Goal: Task Accomplishment & Management: Use online tool/utility

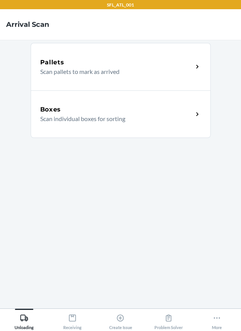
click at [79, 108] on div "Boxes" at bounding box center [116, 109] width 153 height 9
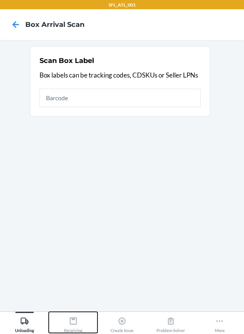
click at [78, 320] on div "Receiving" at bounding box center [73, 322] width 18 height 19
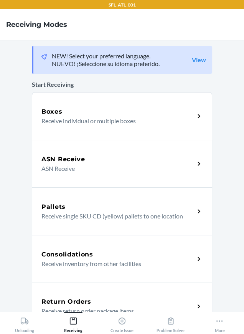
click at [103, 298] on div "Return Orders" at bounding box center [117, 301] width 153 height 9
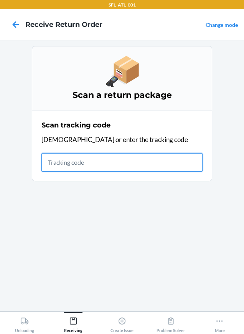
click at [64, 161] on input "text" at bounding box center [121, 162] width 161 height 18
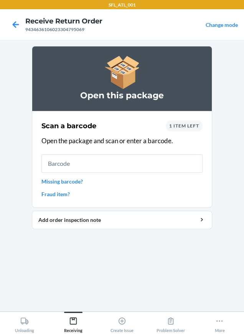
click at [180, 126] on span "1 item left" at bounding box center [184, 126] width 30 height 6
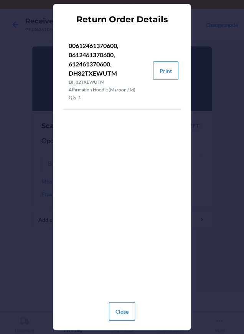
click at [115, 313] on button "Close" at bounding box center [122, 311] width 26 height 18
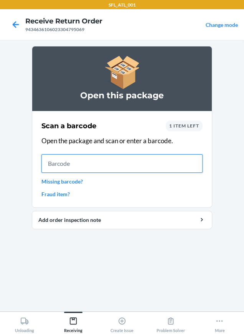
click at [92, 163] on input "text" at bounding box center [121, 163] width 161 height 18
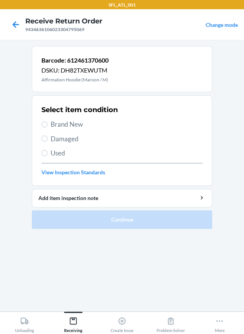
click at [64, 131] on div "Select item condition Brand New Damaged Used View Inspection Standards" at bounding box center [121, 140] width 161 height 76
click at [63, 127] on span "Brand New" at bounding box center [127, 124] width 152 height 10
click at [48, 127] on input "Brand New" at bounding box center [44, 124] width 6 height 6
radio input "true"
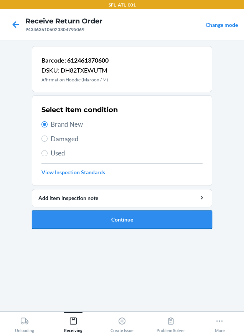
click at [110, 222] on button "Continue" at bounding box center [122, 219] width 180 height 18
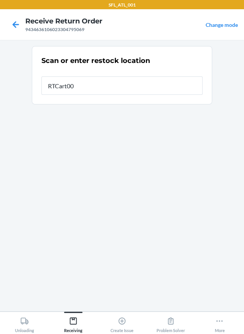
type input "RTCart006"
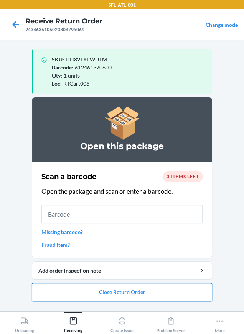
click at [96, 292] on button "Close Return Order" at bounding box center [122, 292] width 180 height 18
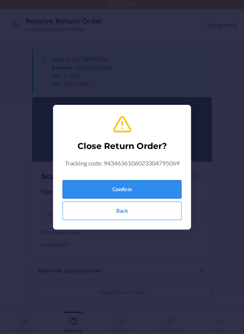
click at [104, 193] on button "Confirm" at bounding box center [122, 189] width 119 height 18
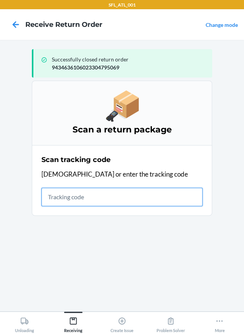
click at [107, 196] on input "text" at bounding box center [121, 197] width 161 height 18
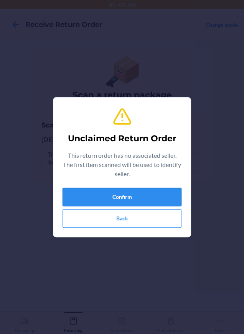
click at [108, 194] on button "Confirm" at bounding box center [122, 197] width 119 height 18
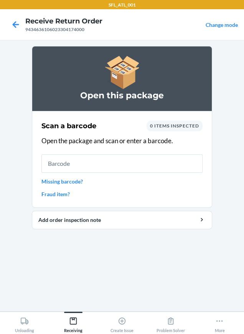
click at [191, 127] on span "0 items inspected" at bounding box center [174, 126] width 49 height 6
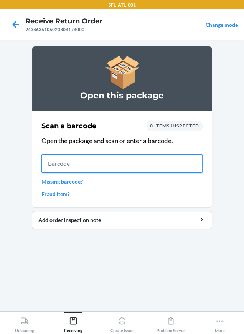
click at [80, 168] on input "text" at bounding box center [121, 163] width 161 height 18
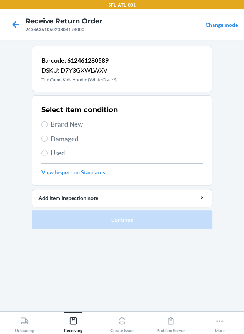
click at [52, 127] on span "Brand New" at bounding box center [127, 124] width 152 height 10
click at [48, 127] on input "Brand New" at bounding box center [44, 124] width 6 height 6
radio input "true"
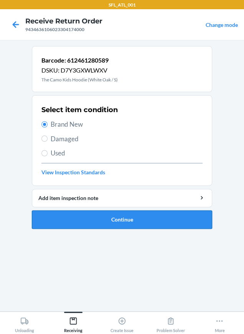
click at [89, 217] on button "Continue" at bounding box center [122, 219] width 180 height 18
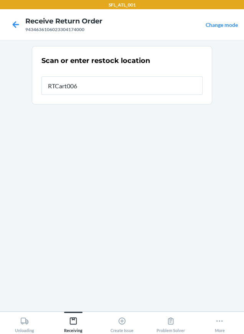
type input "RTCart006"
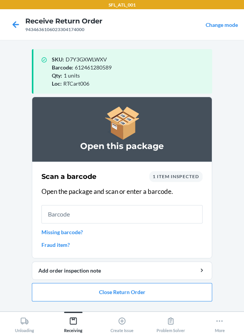
click at [171, 180] on div "1 item inspected" at bounding box center [175, 176] width 53 height 11
click at [174, 178] on span "1 item inspected" at bounding box center [176, 176] width 46 height 6
click at [175, 176] on span "1 item inspected" at bounding box center [176, 176] width 46 height 6
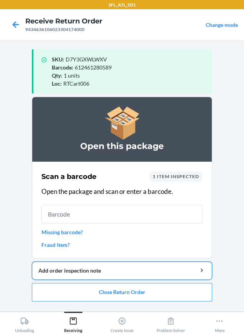
drag, startPoint x: 168, startPoint y: 178, endPoint x: 169, endPoint y: 269, distance: 90.5
click at [168, 193] on div "Scan a barcode 1 item inspected Open the package and scan or enter a barcode. M…" at bounding box center [121, 210] width 161 height 82
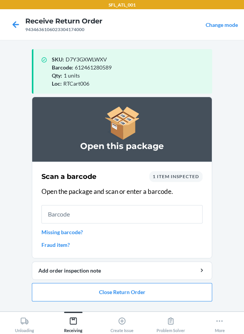
click at [165, 178] on span "1 item inspected" at bounding box center [176, 176] width 46 height 6
click at [159, 178] on span "1 item inspected" at bounding box center [176, 176] width 46 height 6
click at [153, 294] on button "Close Return Order" at bounding box center [122, 292] width 180 height 18
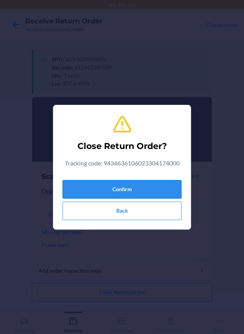
click at [134, 190] on button "Confirm" at bounding box center [122, 189] width 119 height 18
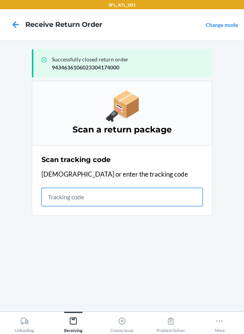
click at [67, 191] on input "text" at bounding box center [121, 197] width 161 height 18
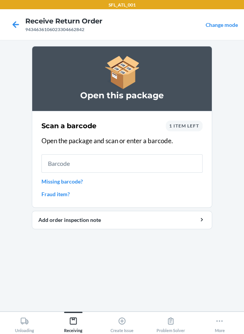
click at [191, 127] on span "1 item left" at bounding box center [184, 126] width 30 height 6
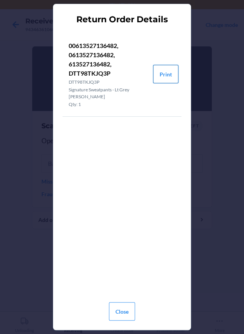
click at [165, 77] on button "Print" at bounding box center [165, 74] width 25 height 18
click at [123, 305] on button "Close" at bounding box center [122, 311] width 26 height 18
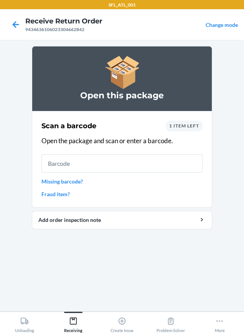
click at [181, 124] on span "1 item left" at bounding box center [184, 126] width 30 height 6
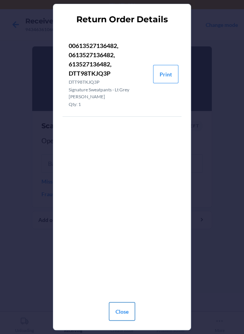
click at [131, 310] on button "Close" at bounding box center [122, 311] width 26 height 18
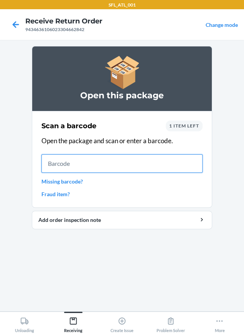
click at [81, 159] on input "text" at bounding box center [121, 163] width 161 height 18
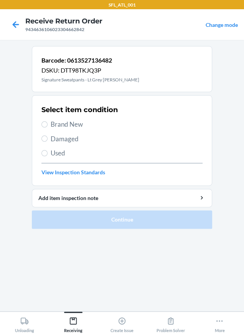
click at [65, 122] on span "Brand New" at bounding box center [127, 124] width 152 height 10
click at [48, 122] on input "Brand New" at bounding box center [44, 124] width 6 height 6
radio input "true"
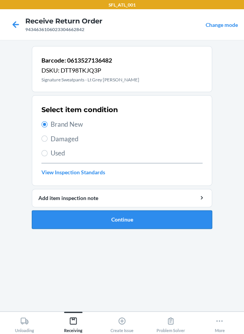
drag, startPoint x: 123, startPoint y: 233, endPoint x: 125, endPoint y: 222, distance: 11.4
click at [123, 232] on ol "Barcode: 0613527136482 DSKU: DTT98TKJQ3P Signature Sweatpants - Lt Grey Heather…" at bounding box center [122, 140] width 180 height 189
click at [125, 219] on button "Continue" at bounding box center [122, 219] width 180 height 18
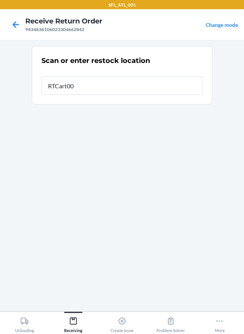
type input "RTCart006"
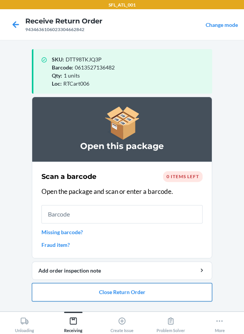
click at [134, 290] on button "Close Return Order" at bounding box center [122, 292] width 180 height 18
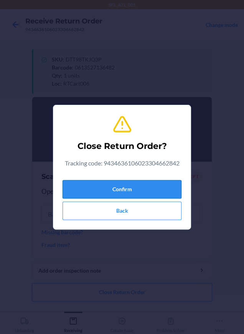
click at [98, 195] on button "Confirm" at bounding box center [122, 189] width 119 height 18
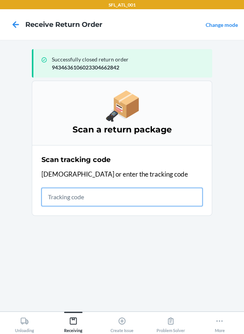
click at [73, 193] on input "text" at bounding box center [121, 197] width 161 height 18
type input "420302599434636106023304"
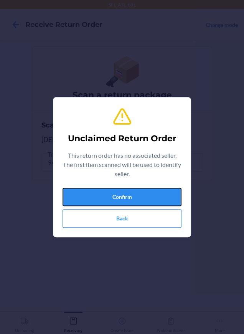
click at [73, 193] on button "Confirm" at bounding box center [122, 197] width 119 height 18
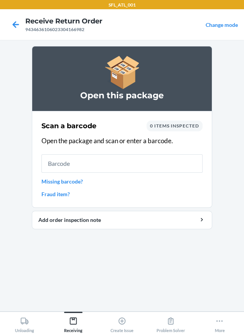
click at [155, 131] on div "Scan a barcode 0 items inspected" at bounding box center [121, 125] width 161 height 11
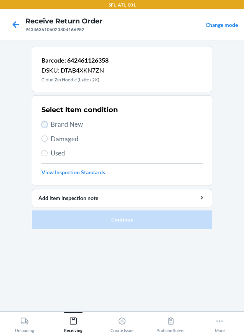
click at [46, 124] on input "Brand New" at bounding box center [44, 124] width 6 height 6
radio input "true"
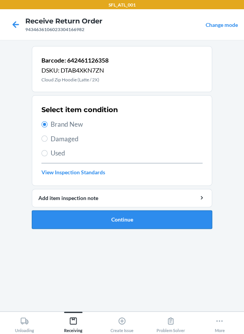
click at [89, 219] on button "Continue" at bounding box center [122, 219] width 180 height 18
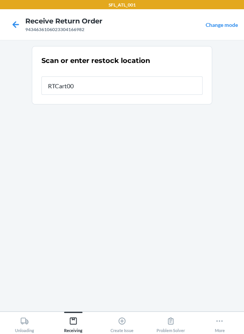
type input "RTCart006"
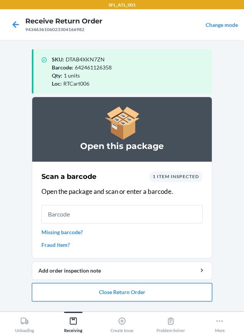
click at [83, 300] on button "Close Return Order" at bounding box center [122, 292] width 180 height 18
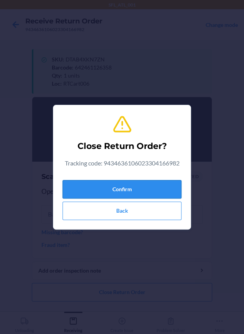
click at [79, 183] on button "Confirm" at bounding box center [122, 189] width 119 height 18
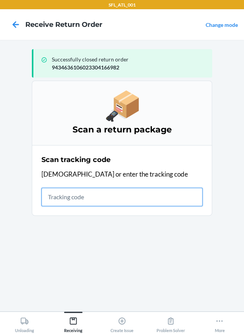
click at [106, 193] on input "text" at bounding box center [121, 197] width 161 height 18
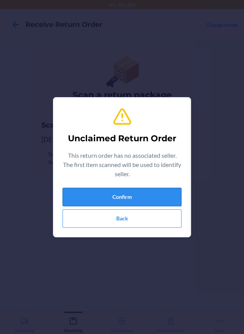
click at [92, 191] on button "Confirm" at bounding box center [122, 197] width 119 height 18
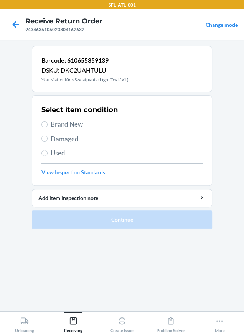
click at [75, 127] on span "Brand New" at bounding box center [127, 124] width 152 height 10
click at [48, 127] on input "Brand New" at bounding box center [44, 124] width 6 height 6
radio input "true"
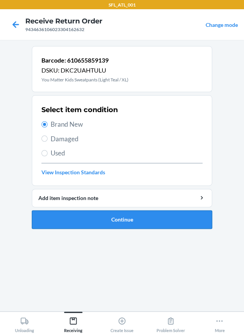
click at [116, 215] on button "Continue" at bounding box center [122, 219] width 180 height 18
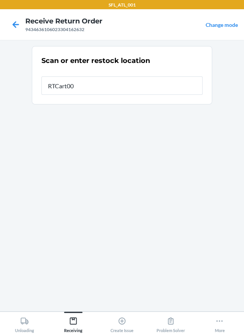
type input "RTCart006"
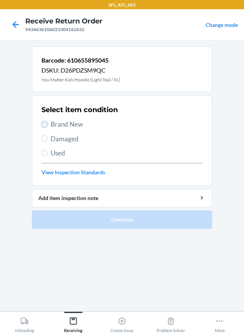
click at [46, 127] on input "Brand New" at bounding box center [44, 124] width 6 height 6
radio input "true"
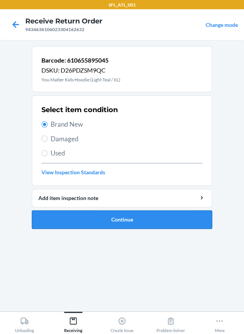
click at [93, 216] on button "Continue" at bounding box center [122, 219] width 180 height 18
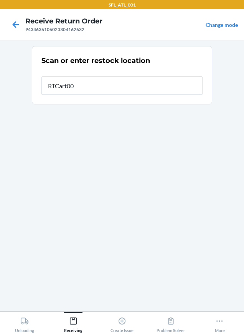
type input "RTCart006"
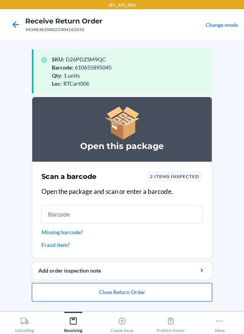
click at [110, 293] on button "Close Return Order" at bounding box center [122, 292] width 180 height 18
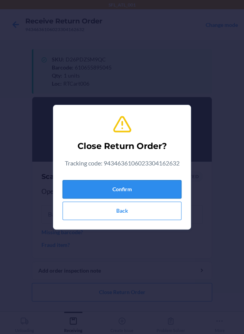
click at [133, 195] on button "Confirm" at bounding box center [122, 189] width 119 height 18
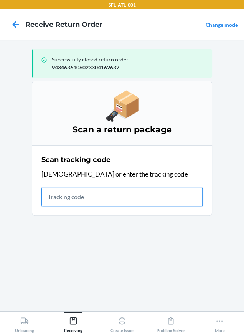
click at [65, 195] on input "text" at bounding box center [121, 197] width 161 height 18
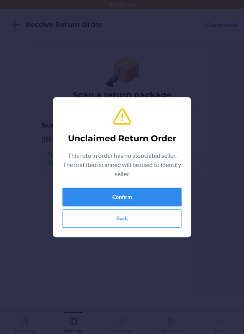
click at [76, 189] on button "Confirm" at bounding box center [122, 197] width 119 height 18
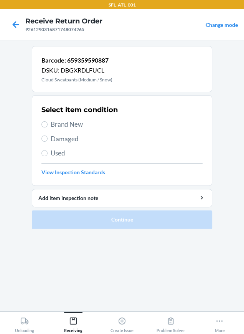
click at [73, 128] on span "Brand New" at bounding box center [127, 124] width 152 height 10
click at [48, 127] on input "Brand New" at bounding box center [44, 124] width 6 height 6
radio input "true"
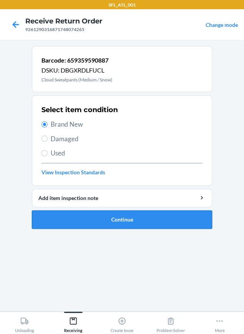
click at [117, 219] on button "Continue" at bounding box center [122, 219] width 180 height 18
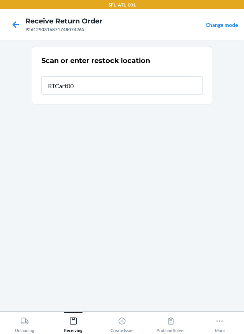
type input "RTCart006"
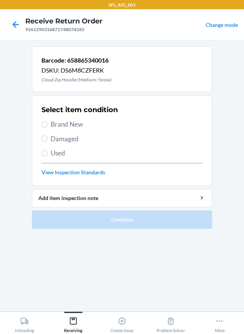
click at [68, 128] on span "Brand New" at bounding box center [127, 124] width 152 height 10
click at [48, 127] on input "Brand New" at bounding box center [44, 124] width 6 height 6
radio input "true"
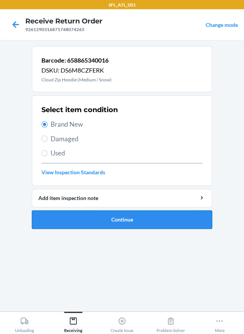
click at [92, 218] on button "Continue" at bounding box center [122, 219] width 180 height 18
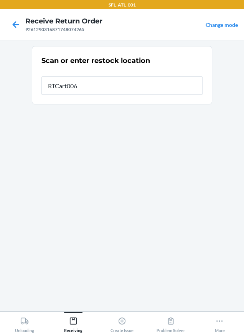
type input "RTCart006"
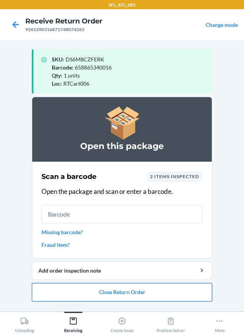
click at [116, 292] on button "Close Return Order" at bounding box center [122, 292] width 180 height 18
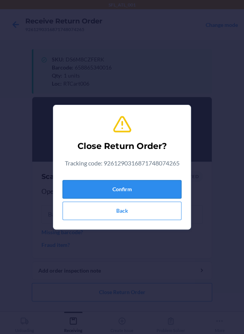
click at [86, 195] on button "Confirm" at bounding box center [122, 189] width 119 height 18
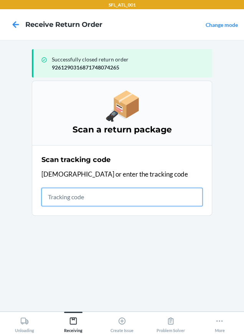
click at [101, 195] on input "text" at bounding box center [121, 197] width 161 height 18
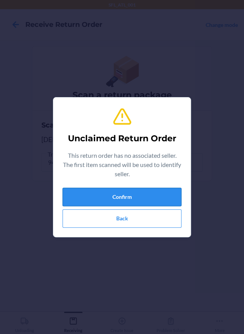
click at [103, 196] on button "Confirm" at bounding box center [122, 197] width 119 height 18
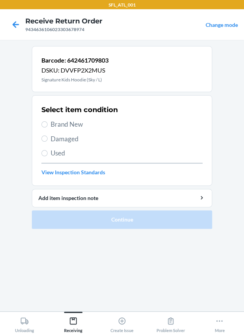
drag, startPoint x: 56, startPoint y: 115, endPoint x: 56, endPoint y: 120, distance: 4.6
click at [56, 117] on div "Select item condition Brand New Damaged Used View Inspection Standards" at bounding box center [121, 140] width 161 height 76
click at [56, 120] on span "Brand New" at bounding box center [127, 124] width 152 height 10
click at [48, 121] on input "Brand New" at bounding box center [44, 124] width 6 height 6
radio input "true"
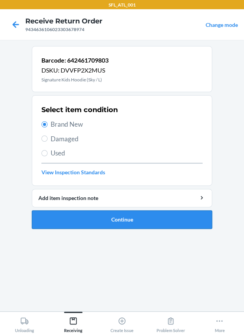
click at [103, 216] on button "Continue" at bounding box center [122, 219] width 180 height 18
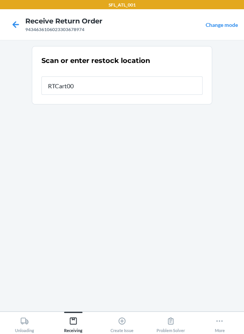
type input "RTCart006"
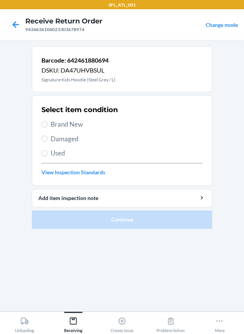
click at [40, 123] on section "Select item condition Brand New Damaged Used View Inspection Standards" at bounding box center [122, 140] width 180 height 91
click at [41, 123] on input "Brand New" at bounding box center [44, 124] width 6 height 6
radio input "true"
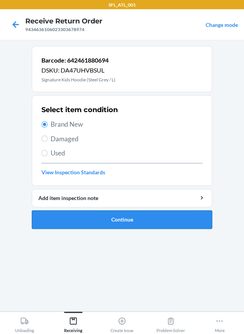
click at [77, 215] on button "Continue" at bounding box center [122, 219] width 180 height 18
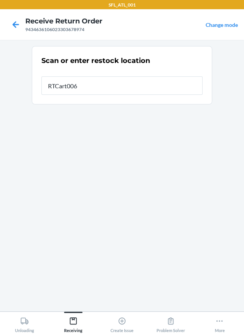
type input "RTCart006"
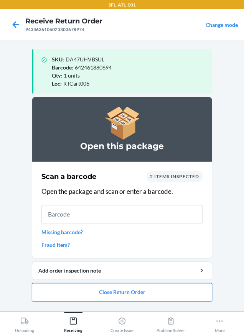
click at [150, 292] on button "Close Return Order" at bounding box center [122, 292] width 180 height 18
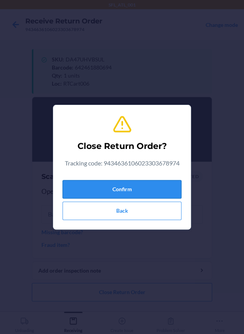
click at [96, 187] on button "Confirm" at bounding box center [122, 189] width 119 height 18
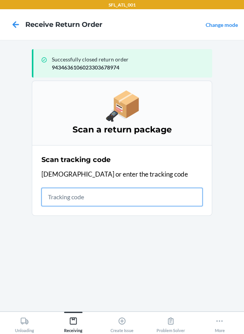
click at [83, 195] on input "text" at bounding box center [121, 197] width 161 height 18
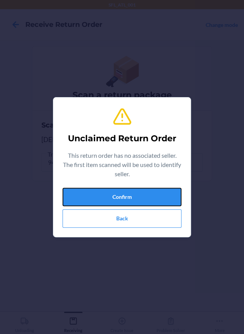
click at [83, 195] on button "Confirm" at bounding box center [122, 197] width 119 height 18
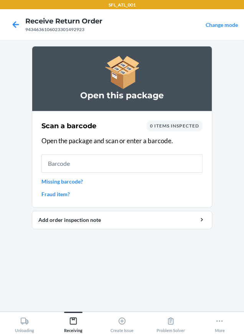
click at [61, 179] on link "Missing barcode?" at bounding box center [121, 181] width 161 height 8
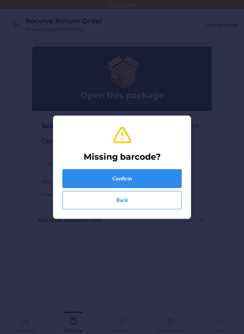
click at [103, 171] on button "Confirm" at bounding box center [122, 178] width 119 height 18
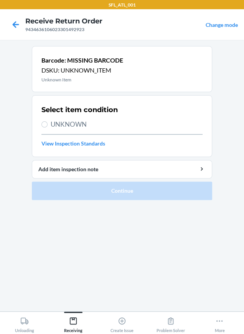
click at [72, 124] on span "UNKNOWN" at bounding box center [127, 124] width 152 height 10
click at [48, 124] on input "UNKNOWN" at bounding box center [44, 124] width 6 height 6
radio input "true"
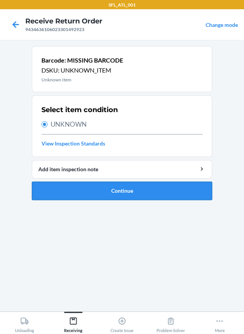
click at [101, 190] on button "Continue" at bounding box center [122, 190] width 180 height 18
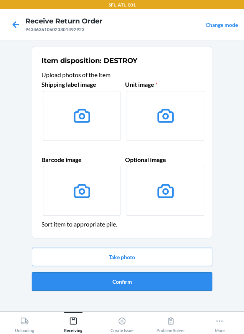
click at [127, 279] on button "Confirm" at bounding box center [122, 281] width 180 height 18
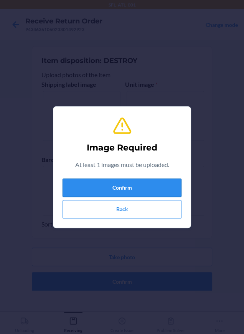
click at [120, 190] on button "Confirm" at bounding box center [122, 187] width 119 height 18
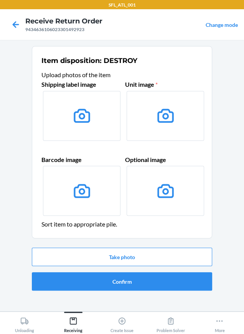
click at [93, 135] on label at bounding box center [81, 116] width 77 height 50
click at [0, 0] on input "file" at bounding box center [0, 0] width 0 height 0
click at [120, 253] on button "Take photo" at bounding box center [122, 256] width 180 height 18
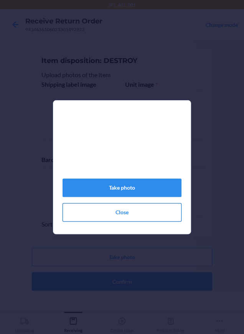
click at [125, 220] on button "Close" at bounding box center [122, 212] width 119 height 18
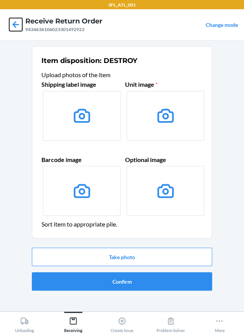
click at [20, 27] on icon at bounding box center [15, 24] width 13 height 13
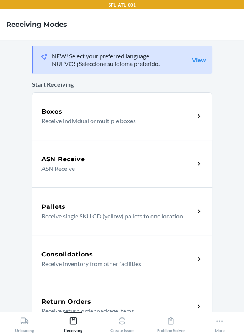
click at [102, 299] on div "Return Orders" at bounding box center [117, 301] width 153 height 9
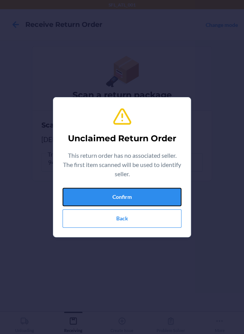
click at [70, 198] on button "Confirm" at bounding box center [122, 197] width 119 height 18
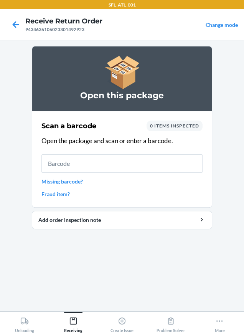
click at [51, 30] on div "9434636106023301492923" at bounding box center [63, 29] width 77 height 7
click at [49, 195] on link "Fraud item?" at bounding box center [121, 194] width 161 height 8
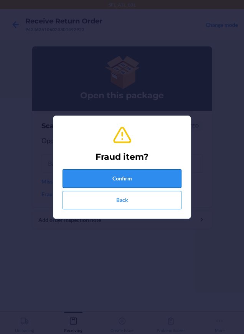
click at [76, 178] on button "Confirm" at bounding box center [122, 178] width 119 height 18
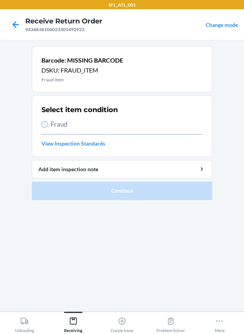
click at [46, 125] on input "Fraud" at bounding box center [44, 124] width 6 height 6
radio input "true"
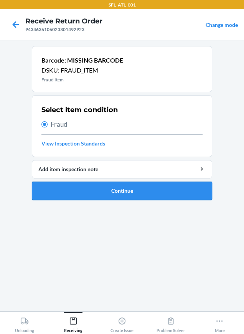
click at [48, 188] on button "Continue" at bounding box center [122, 190] width 180 height 18
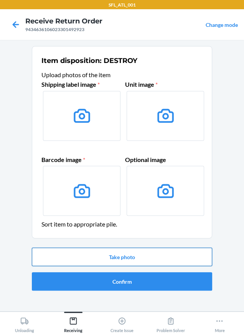
click at [92, 258] on button "Take photo" at bounding box center [122, 256] width 180 height 18
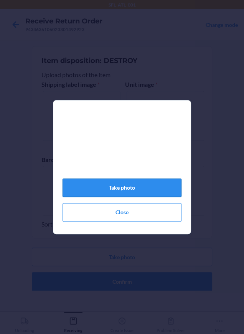
click at [123, 191] on button "Take photo" at bounding box center [122, 187] width 119 height 18
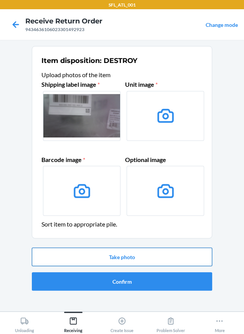
click at [130, 251] on button "Take photo" at bounding box center [122, 256] width 180 height 18
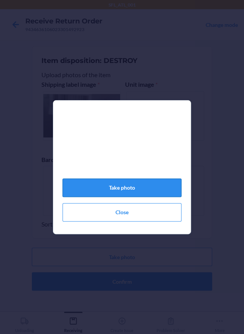
click at [133, 193] on button "Take photo" at bounding box center [122, 187] width 119 height 18
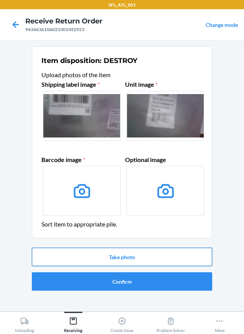
click at [147, 256] on button "Take photo" at bounding box center [122, 256] width 180 height 18
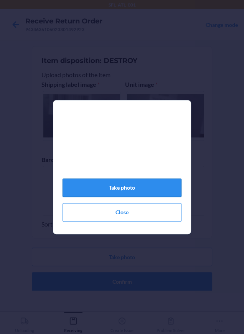
click at [138, 192] on button "Take photo" at bounding box center [122, 187] width 119 height 18
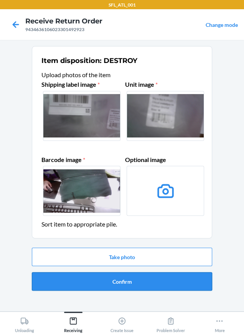
click at [145, 282] on button "Confirm" at bounding box center [122, 281] width 180 height 18
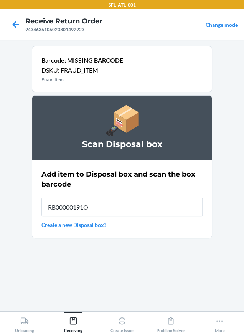
type input "RB00000191O"
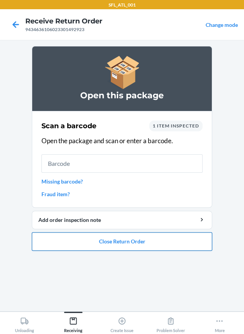
click at [147, 246] on button "Close Return Order" at bounding box center [122, 241] width 180 height 18
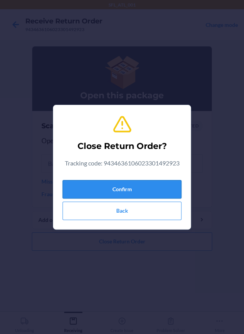
click at [117, 194] on button "Confirm" at bounding box center [122, 189] width 119 height 18
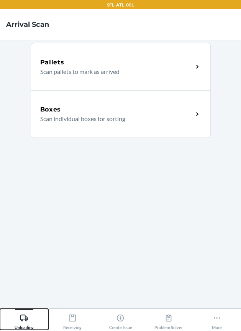
click at [24, 317] on icon at bounding box center [24, 318] width 8 height 8
click at [168, 127] on div "Boxes Scan individual boxes for sorting" at bounding box center [121, 115] width 180 height 48
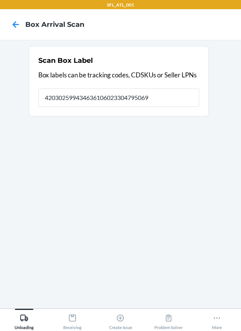
type input "420302599434636106023304795069"
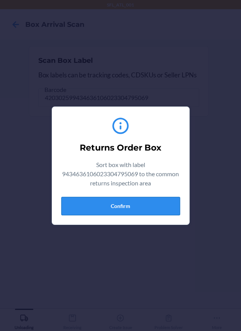
click at [139, 208] on button "Confirm" at bounding box center [120, 206] width 119 height 18
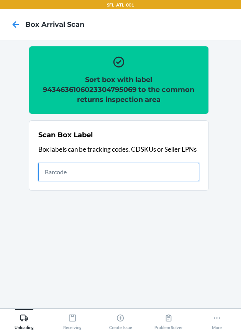
click at [96, 176] on input "text" at bounding box center [118, 172] width 161 height 18
type input "420302599434636106023304174000"
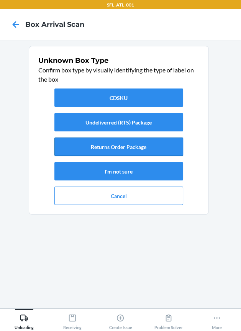
click at [117, 146] on button "Returns Order Package" at bounding box center [118, 147] width 129 height 18
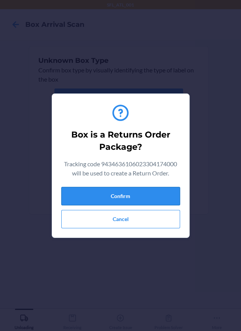
click at [153, 198] on button "Confirm" at bounding box center [120, 196] width 119 height 18
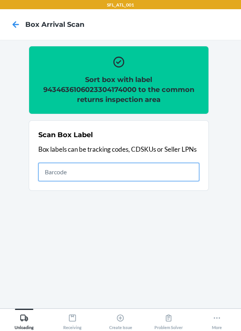
click at [162, 168] on input "text" at bounding box center [118, 172] width 161 height 18
type input "420302599434636106023304662842"
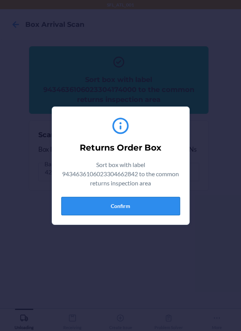
click at [144, 200] on button "Confirm" at bounding box center [120, 206] width 119 height 18
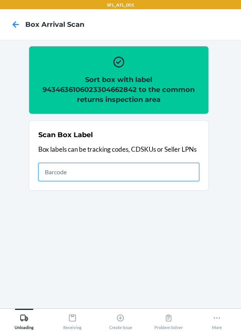
click at [109, 175] on input "text" at bounding box center [118, 172] width 161 height 18
type input "420302599434636106023304166982"
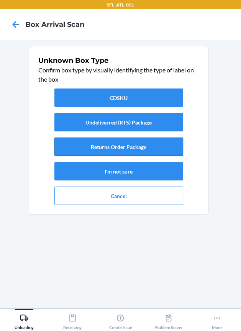
click at [124, 148] on button "Returns Order Package" at bounding box center [118, 147] width 129 height 18
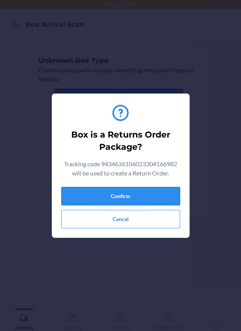
click at [121, 195] on button "Confirm" at bounding box center [120, 196] width 119 height 18
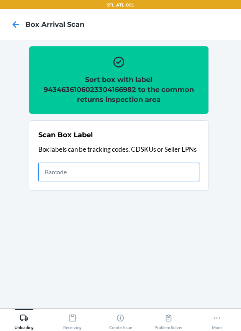
click at [64, 167] on input "text" at bounding box center [118, 172] width 161 height 18
type input "420302599434636106023304162632"
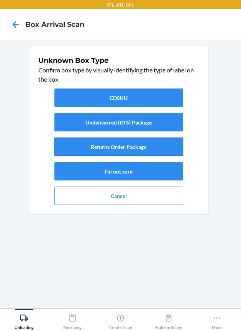
click at [106, 151] on button "Returns Order Package" at bounding box center [118, 147] width 129 height 18
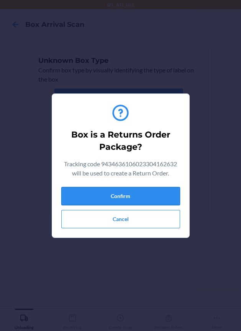
click at [125, 197] on button "Confirm" at bounding box center [120, 196] width 119 height 18
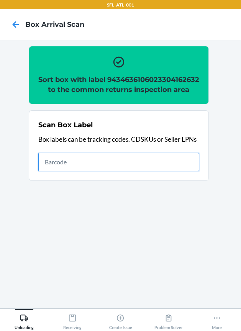
click at [82, 171] on input "text" at bounding box center [118, 162] width 161 height 18
type input "D6D092F4D5104693B708E8"
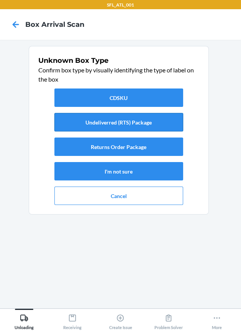
click at [106, 123] on button "Undeliverred (RTS) Package" at bounding box center [118, 122] width 129 height 18
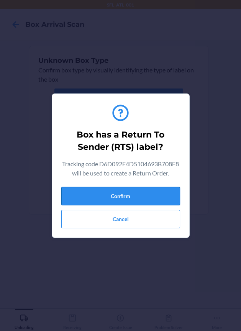
click at [119, 197] on button "Confirm" at bounding box center [120, 196] width 119 height 18
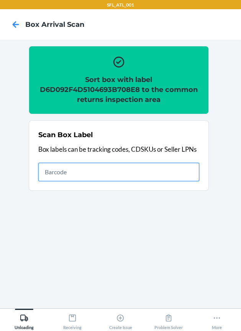
click at [148, 178] on input "text" at bounding box center [118, 172] width 161 height 18
type input "420302599434636106023303678974"
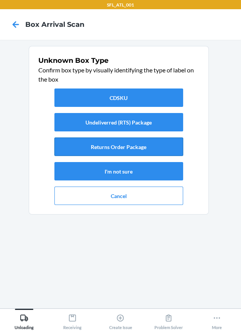
click at [86, 145] on button "Returns Order Package" at bounding box center [118, 147] width 129 height 18
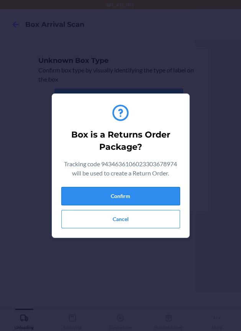
click at [93, 188] on button "Confirm" at bounding box center [120, 196] width 119 height 18
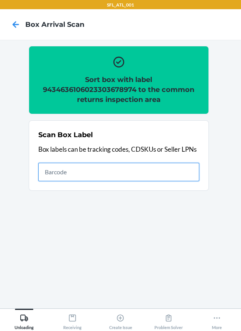
click at [149, 171] on input "text" at bounding box center [118, 172] width 161 height 18
type input "420302599434636106023301492923"
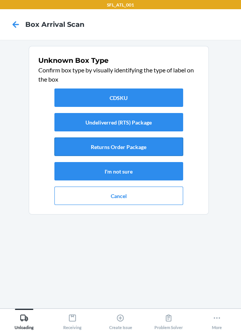
click at [132, 149] on button "Returns Order Package" at bounding box center [118, 147] width 129 height 18
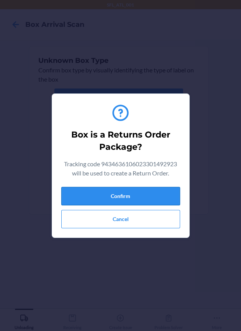
click at [83, 189] on button "Confirm" at bounding box center [120, 196] width 119 height 18
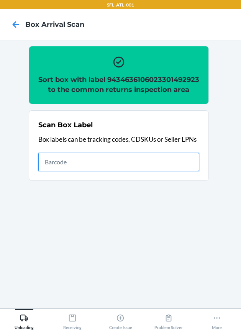
click at [74, 171] on input "text" at bounding box center [118, 162] width 161 height 18
type input "420302599434636106023303860478"
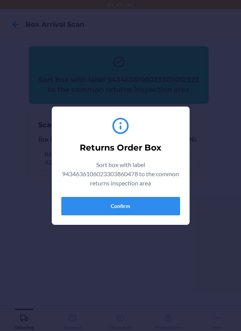
click at [151, 291] on div "Returns Order Box Sort box with label 9434636106023303860478 to the common retu…" at bounding box center [120, 165] width 241 height 331
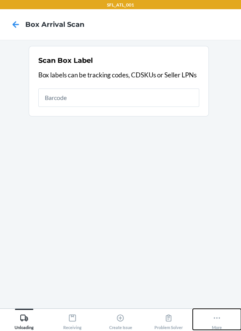
click at [218, 325] on div "More" at bounding box center [217, 320] width 10 height 19
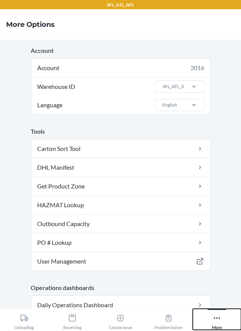
scroll to position [242, 0]
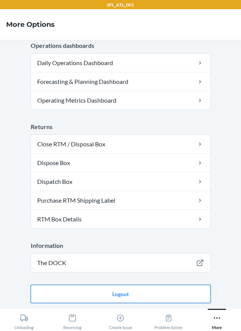
click at [99, 295] on button "Logout" at bounding box center [121, 294] width 180 height 18
